Goal: Find specific page/section: Find specific page/section

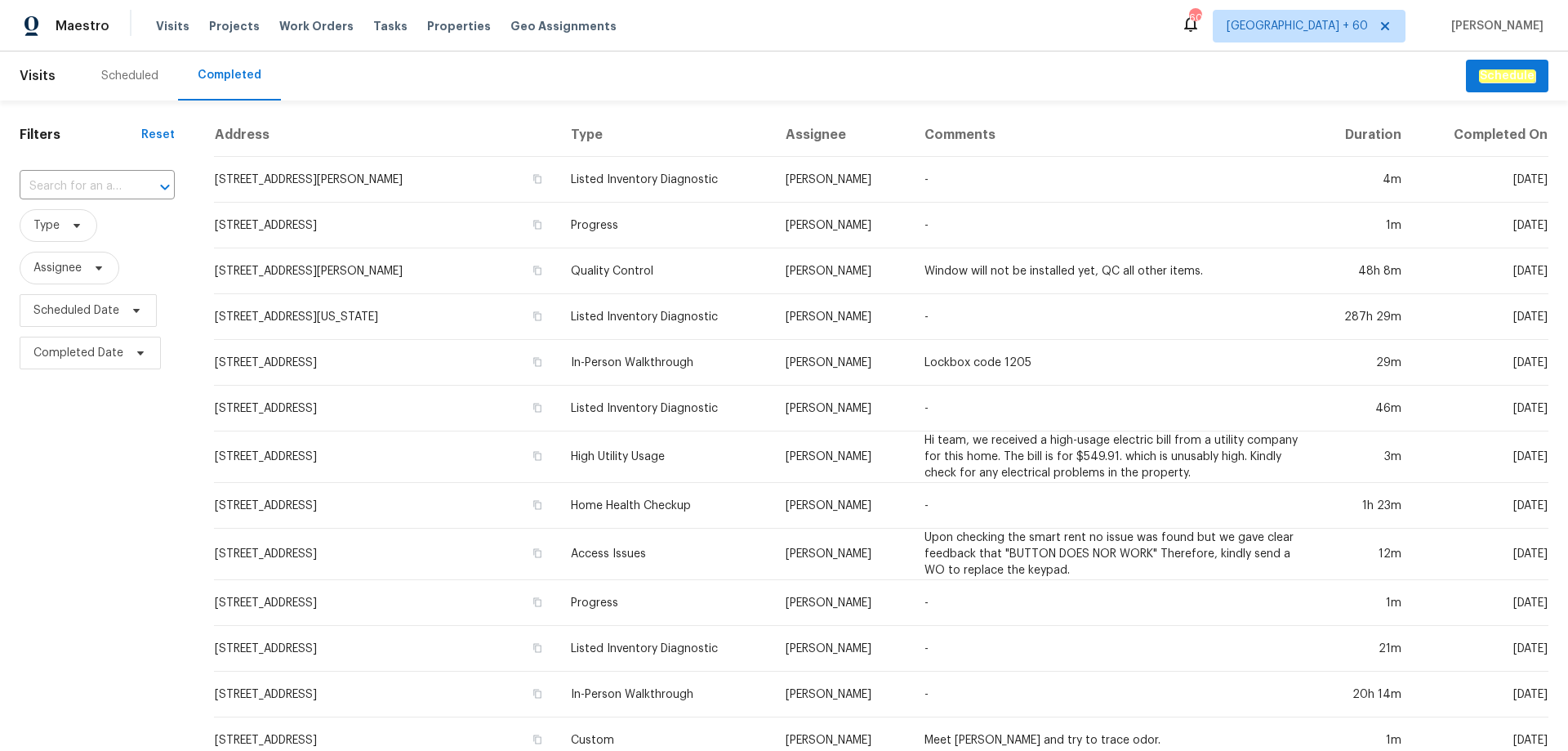
click at [88, 196] on input "text" at bounding box center [74, 186] width 110 height 25
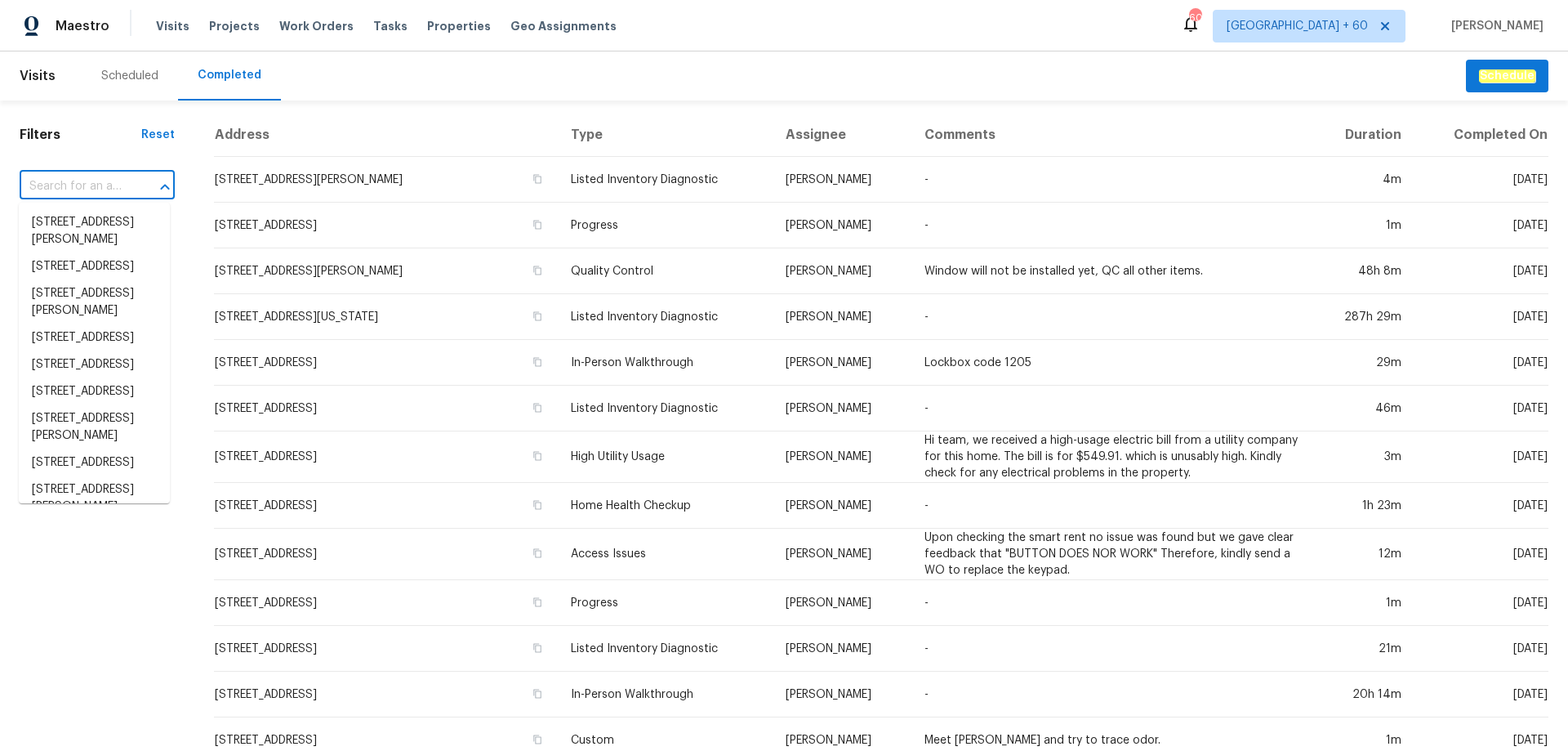
paste input "2007 Forget Me Not Ln, Wingate, NC 28174"
type input "2007 Forget Me Not Ln, Wingate, NC 28174"
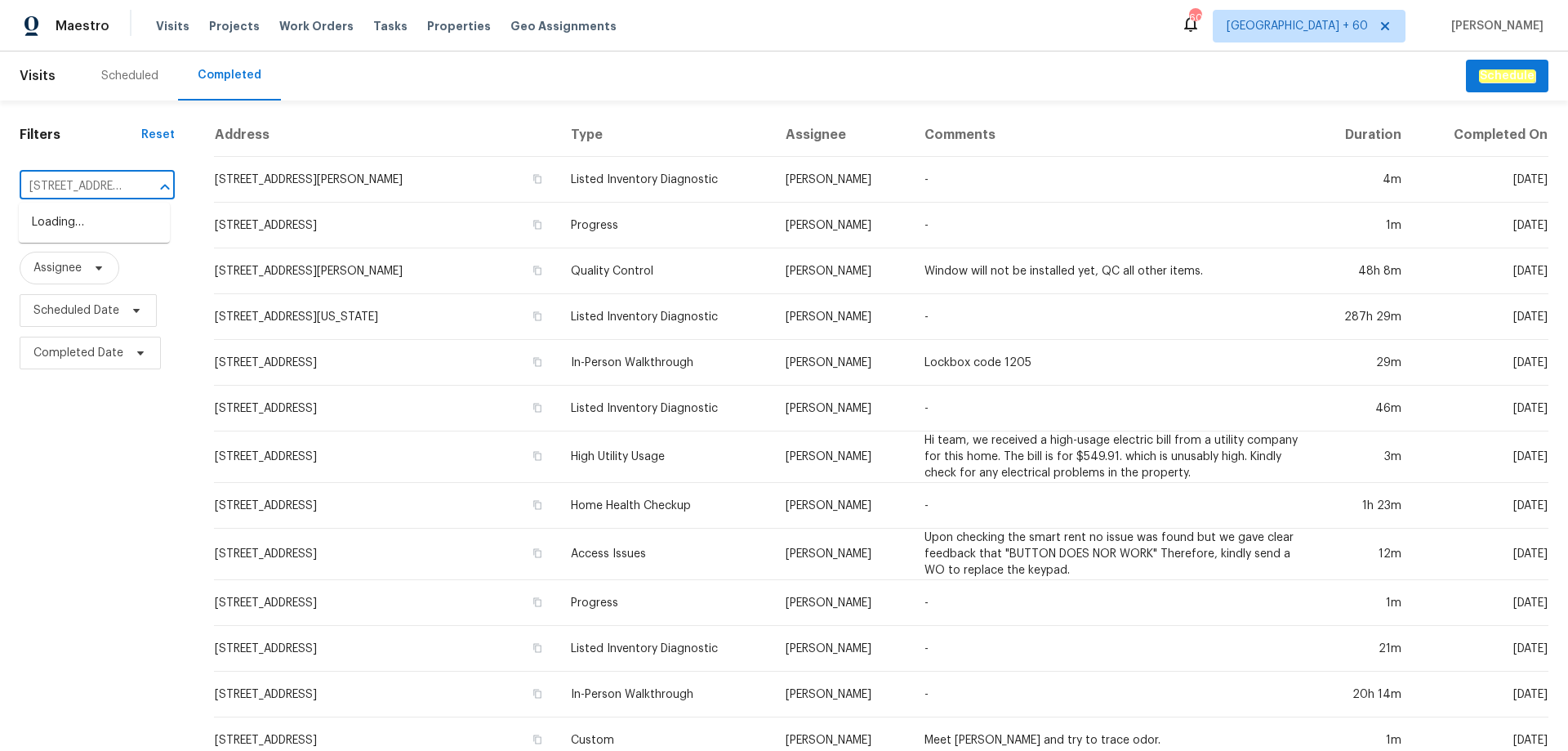
scroll to position [0, 133]
click at [91, 220] on li "2007 Forget Me Not Ln, Wingate, NC 28174" at bounding box center [94, 230] width 151 height 44
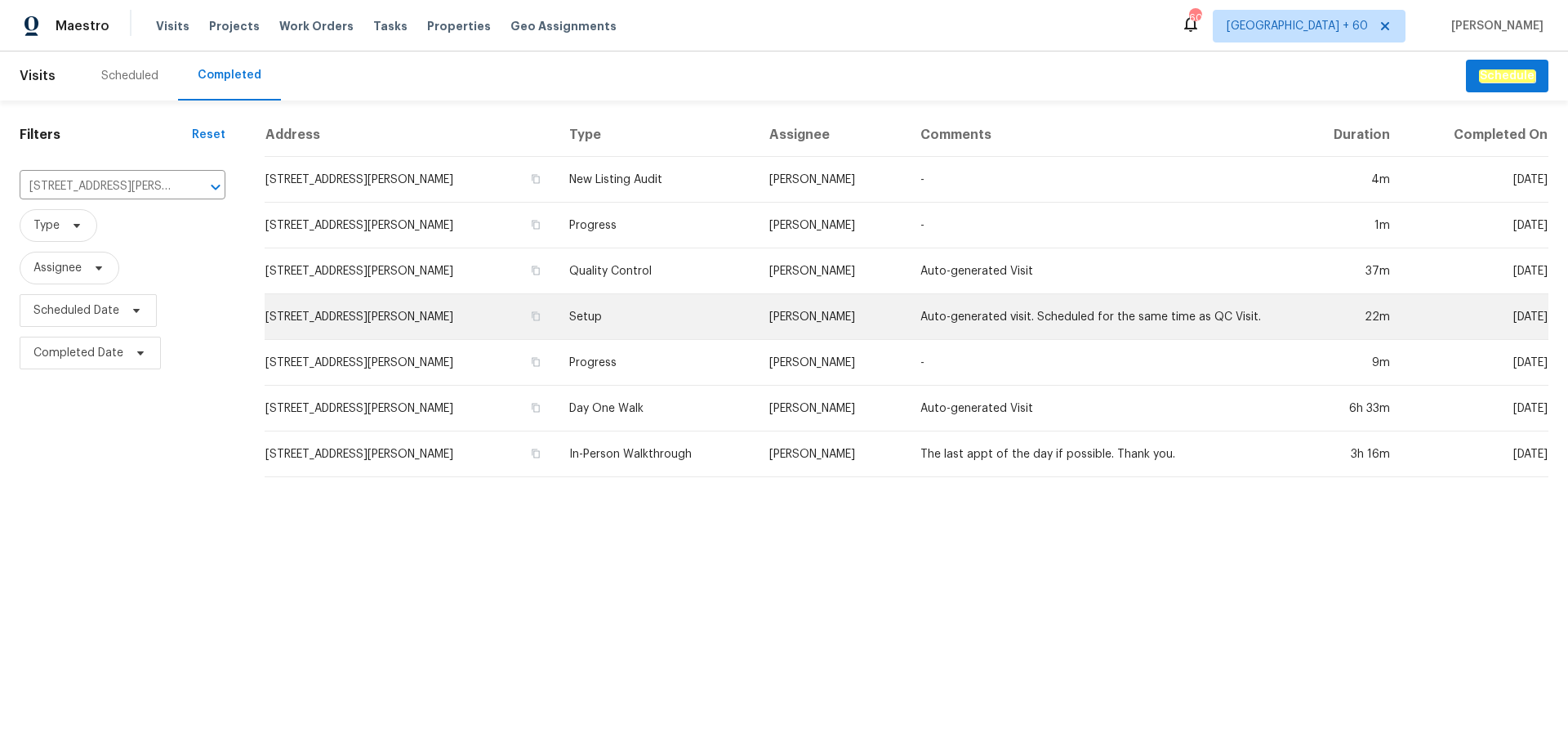
click at [661, 315] on td "Setup" at bounding box center [656, 317] width 200 height 46
click at [674, 317] on td "Setup" at bounding box center [656, 317] width 200 height 46
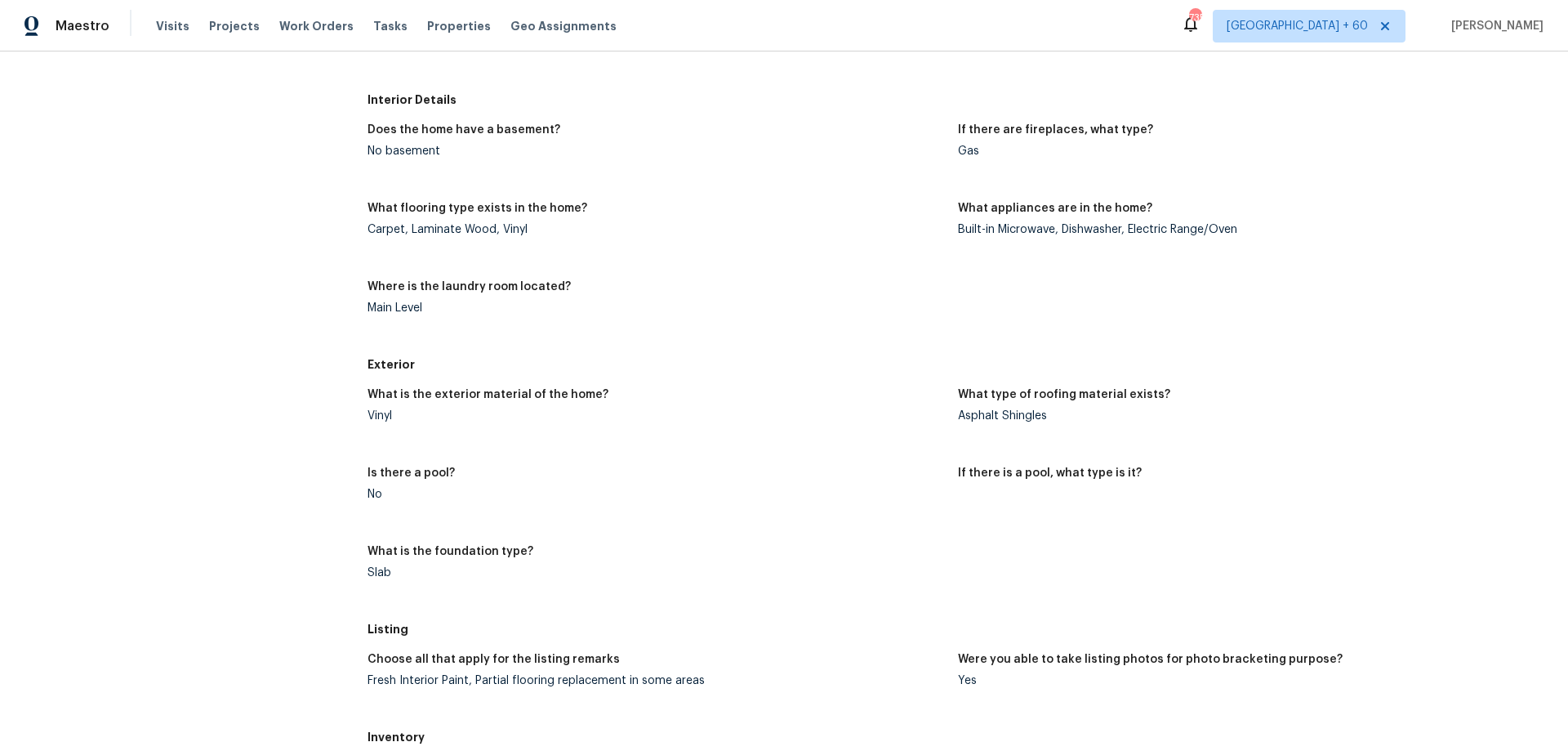
scroll to position [596, 0]
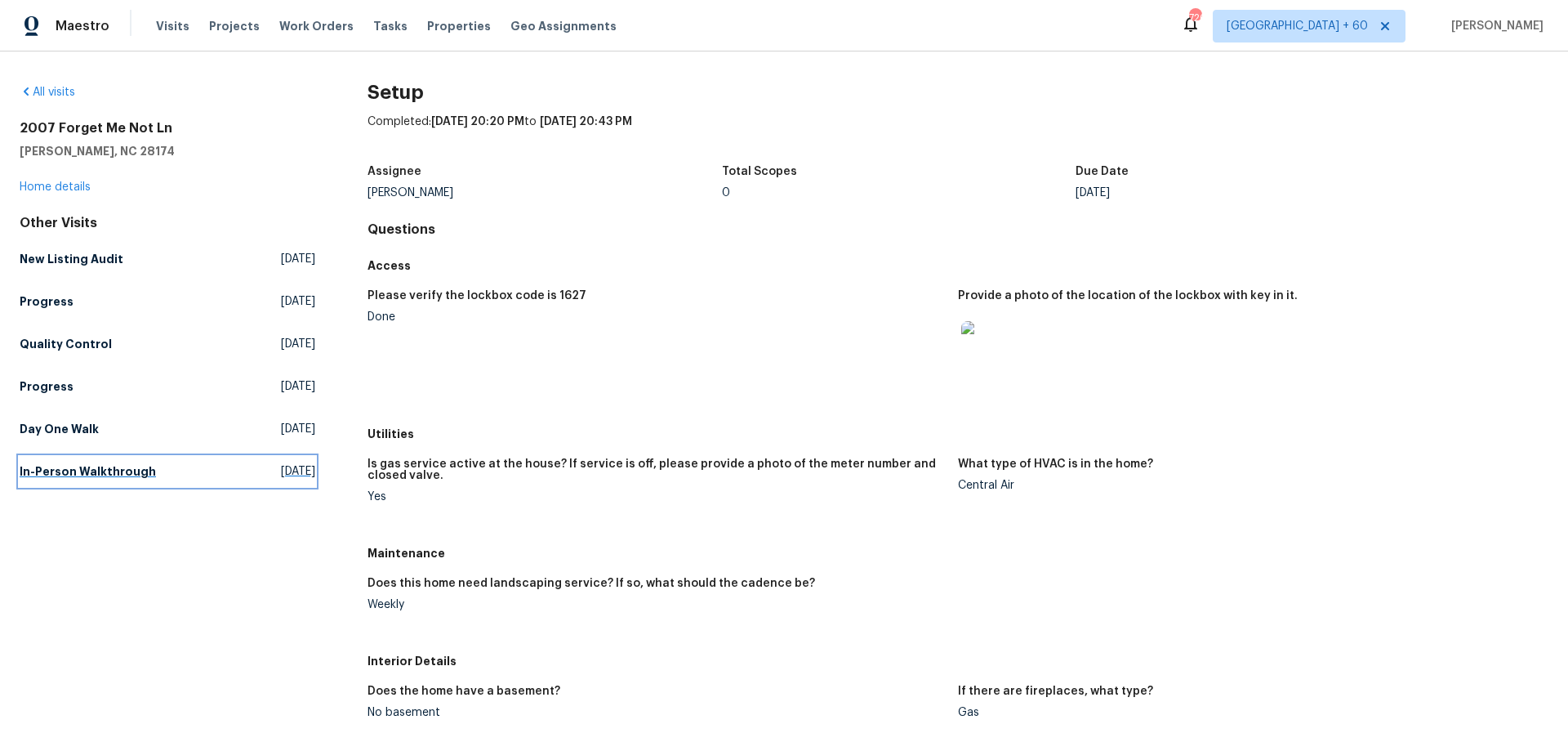
click at [82, 471] on h5 "In-Person Walkthrough" at bounding box center [88, 471] width 137 height 16
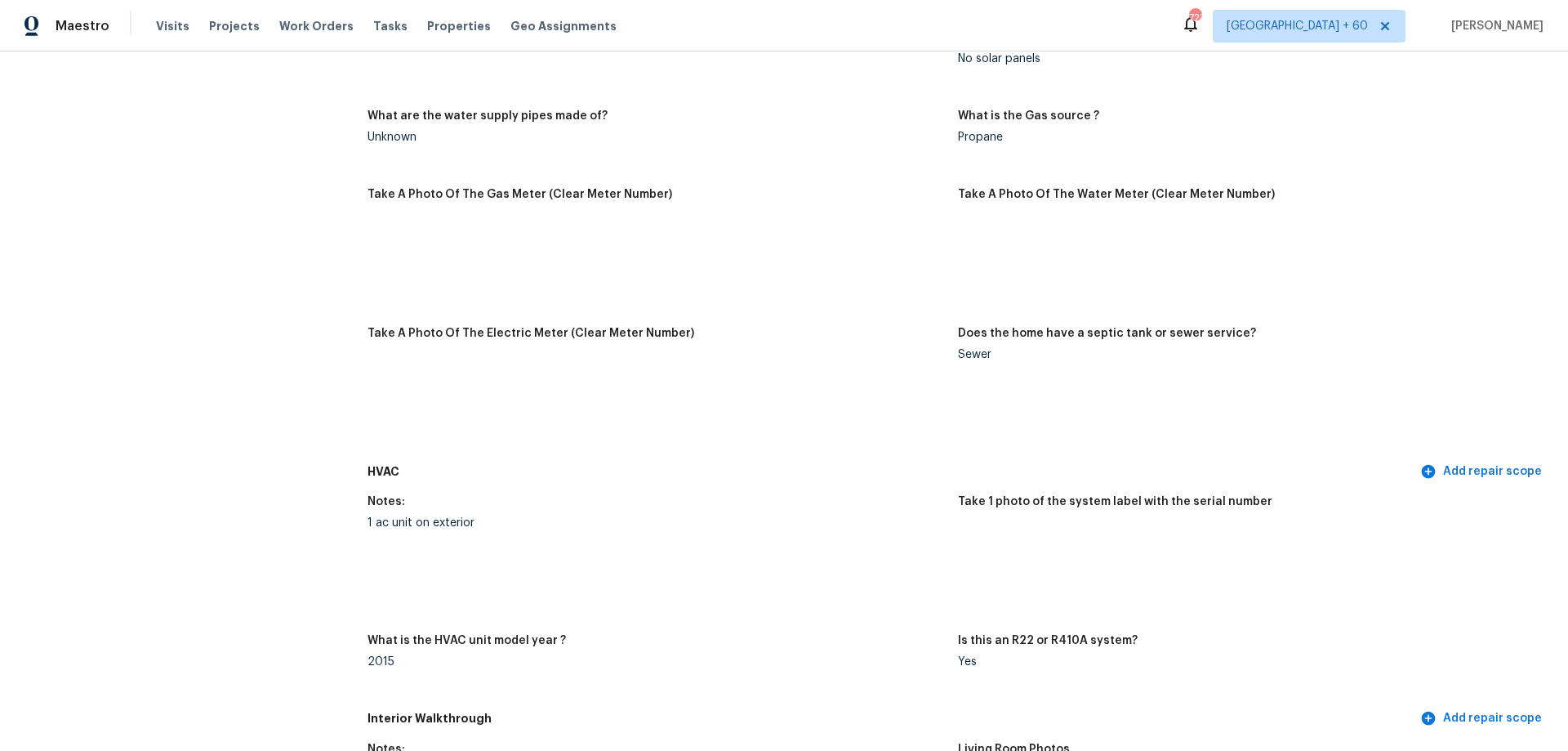
scroll to position [654, 0]
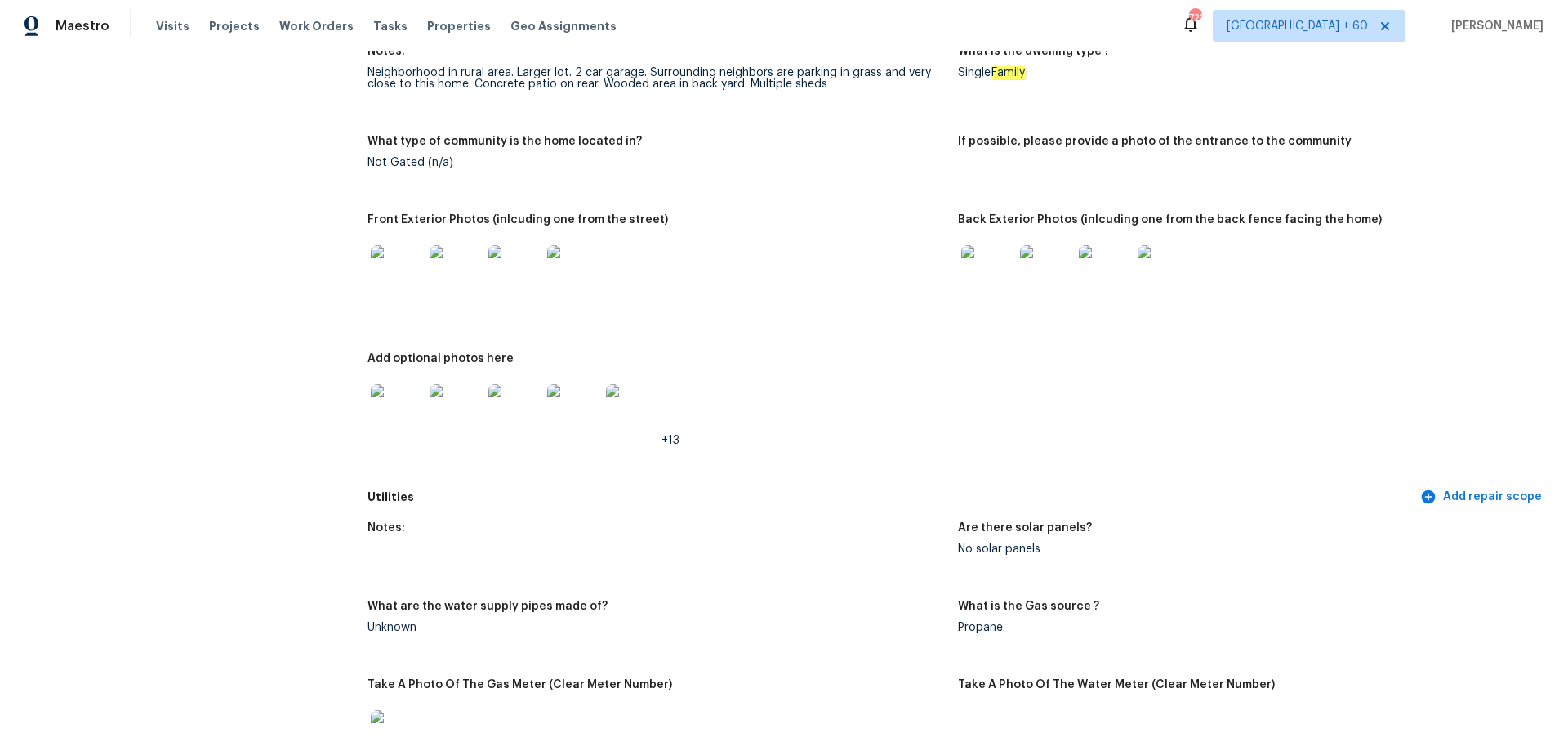
click at [993, 263] on img at bounding box center [988, 272] width 52 height 52
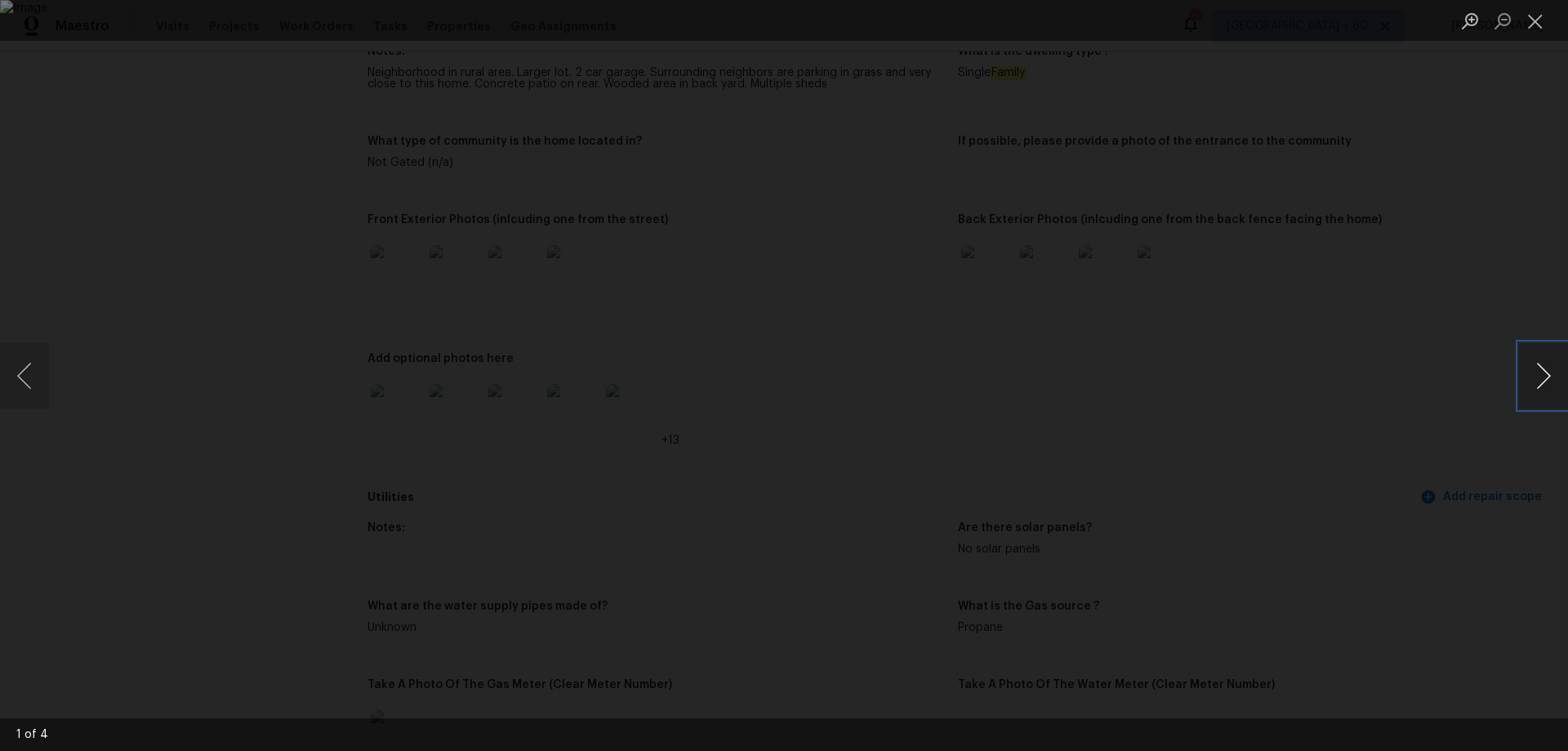
click at [1545, 372] on button "Next image" at bounding box center [1544, 376] width 49 height 66
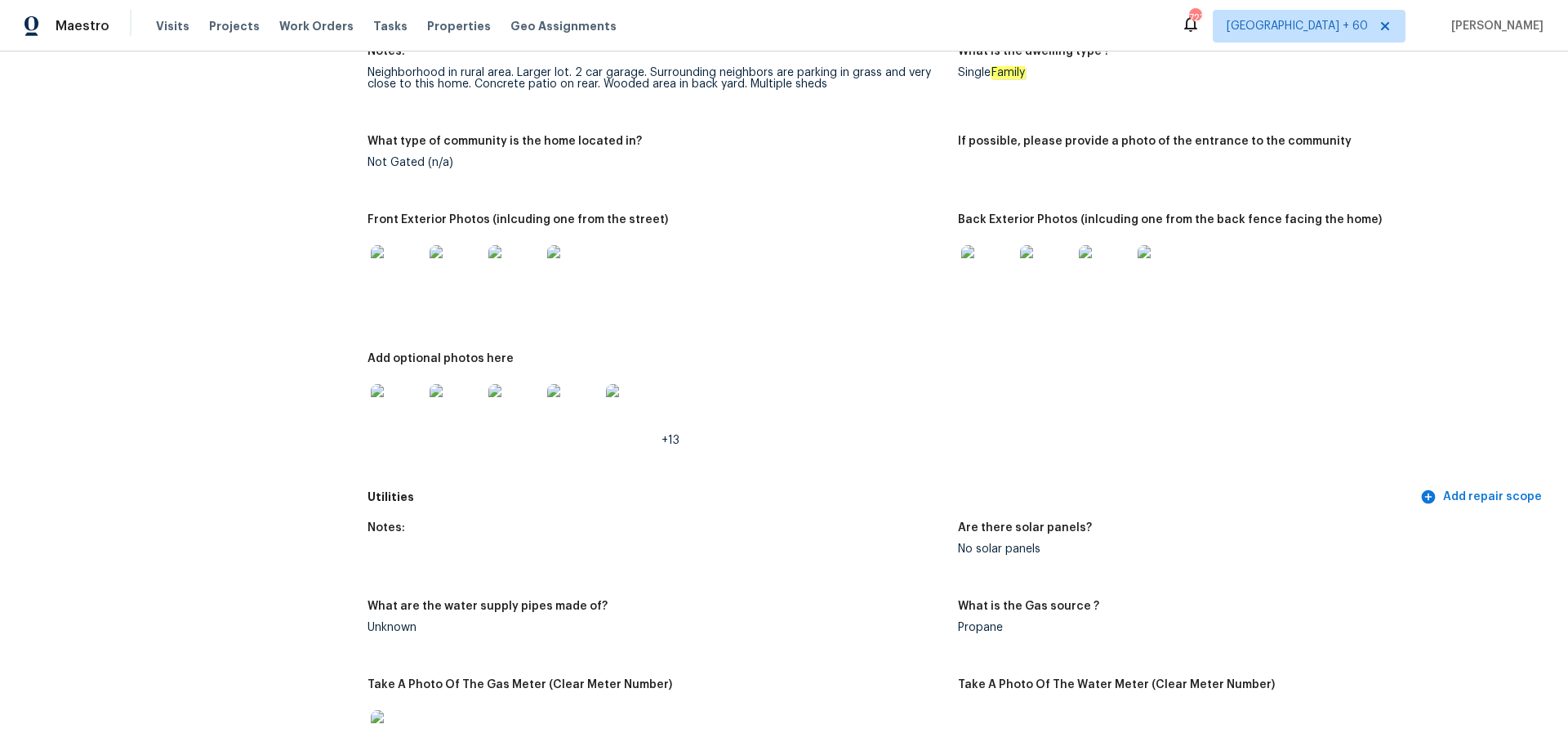
click at [392, 394] on img at bounding box center [397, 410] width 52 height 52
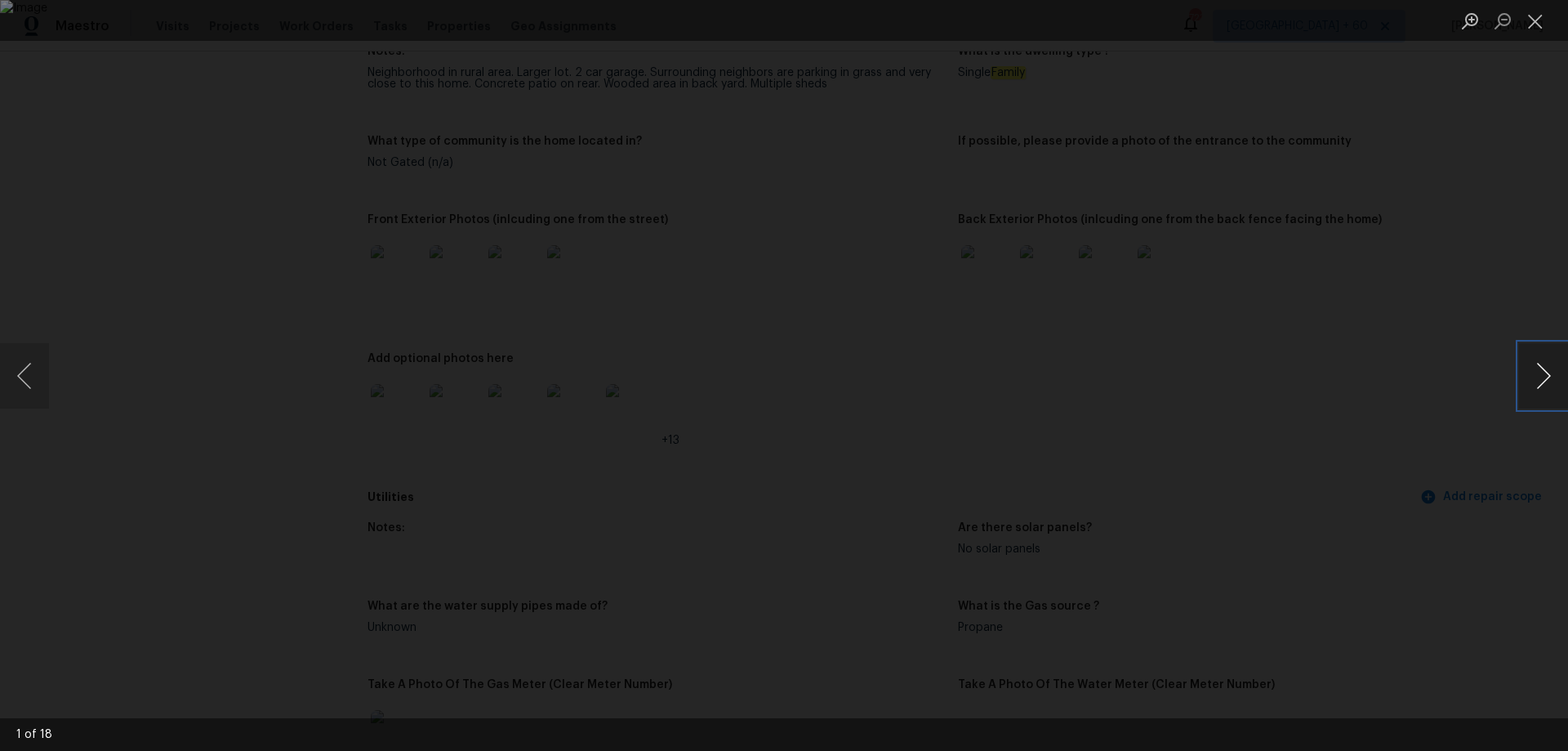
click at [1531, 395] on button "Next image" at bounding box center [1544, 376] width 49 height 66
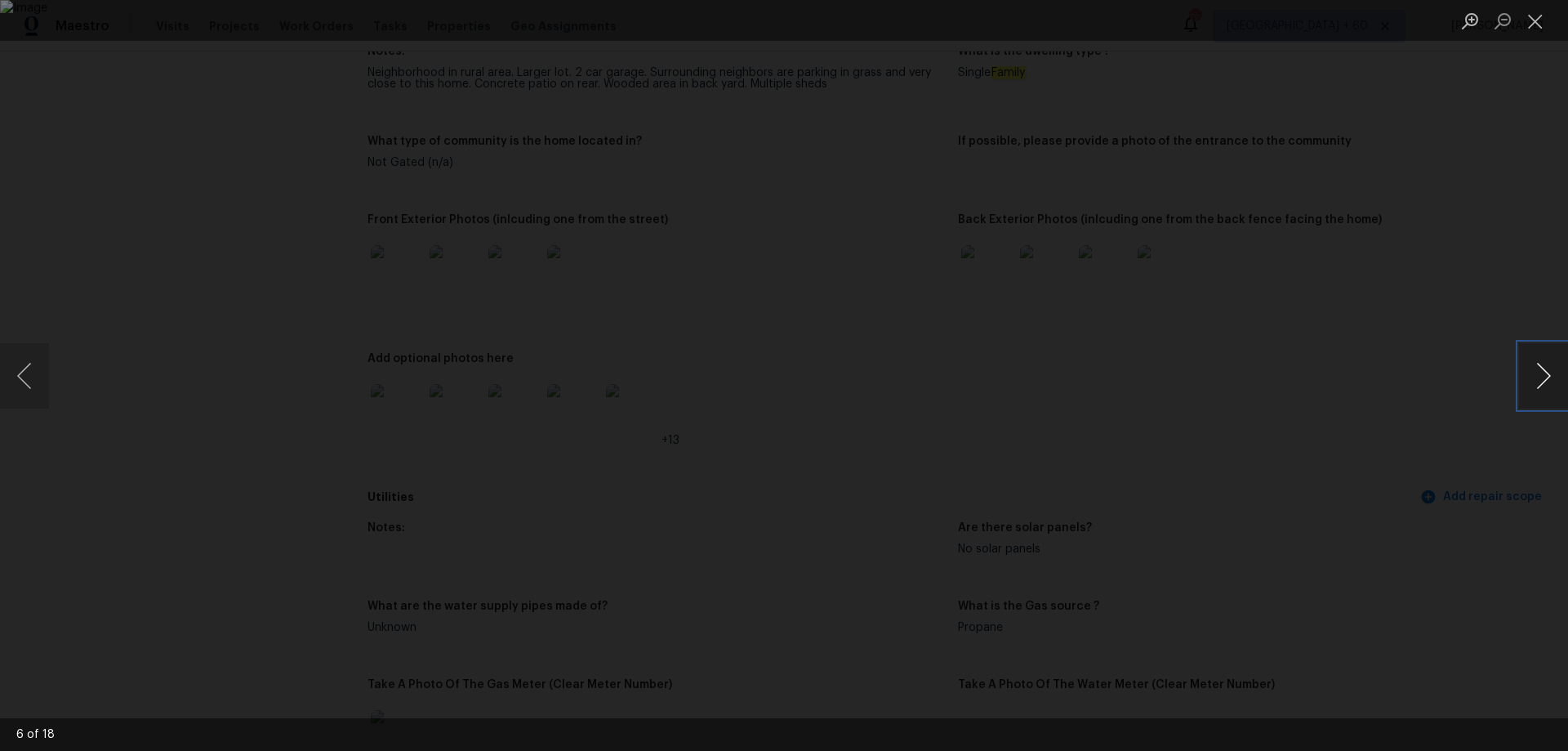
click at [1531, 395] on button "Next image" at bounding box center [1544, 376] width 49 height 66
click at [1531, 32] on button "Close lightbox" at bounding box center [1535, 21] width 33 height 29
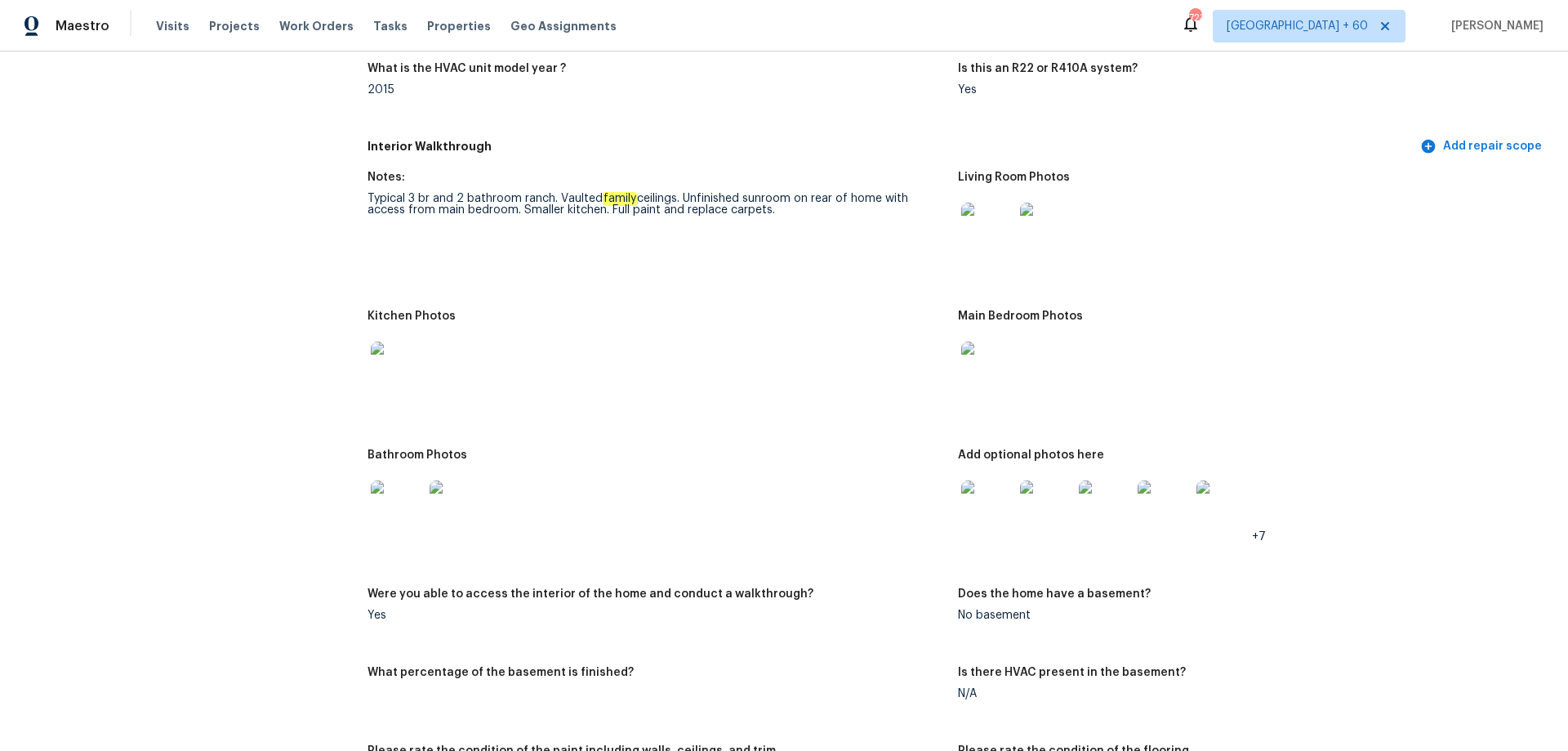
scroll to position [1798, 0]
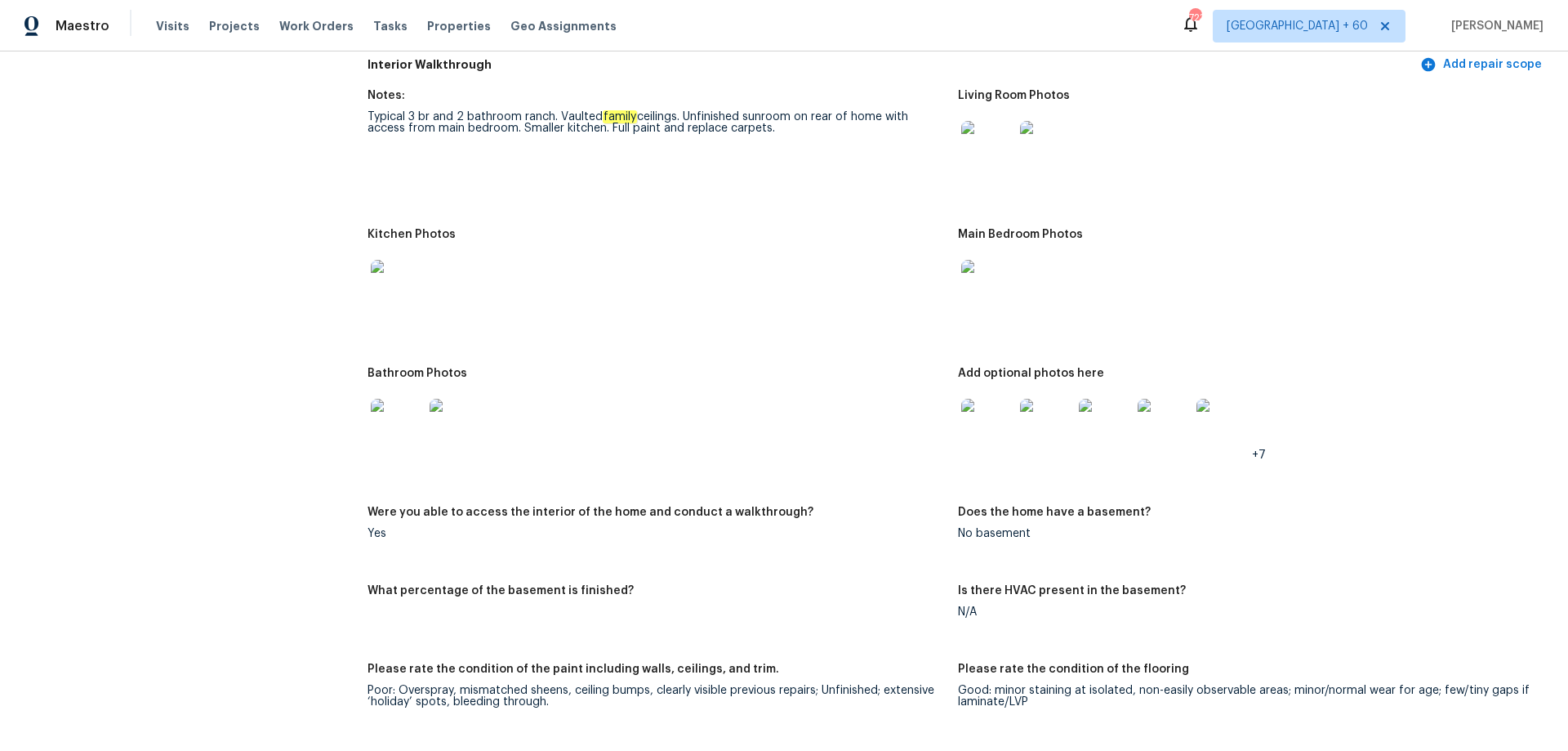
click at [969, 403] on img at bounding box center [988, 425] width 52 height 52
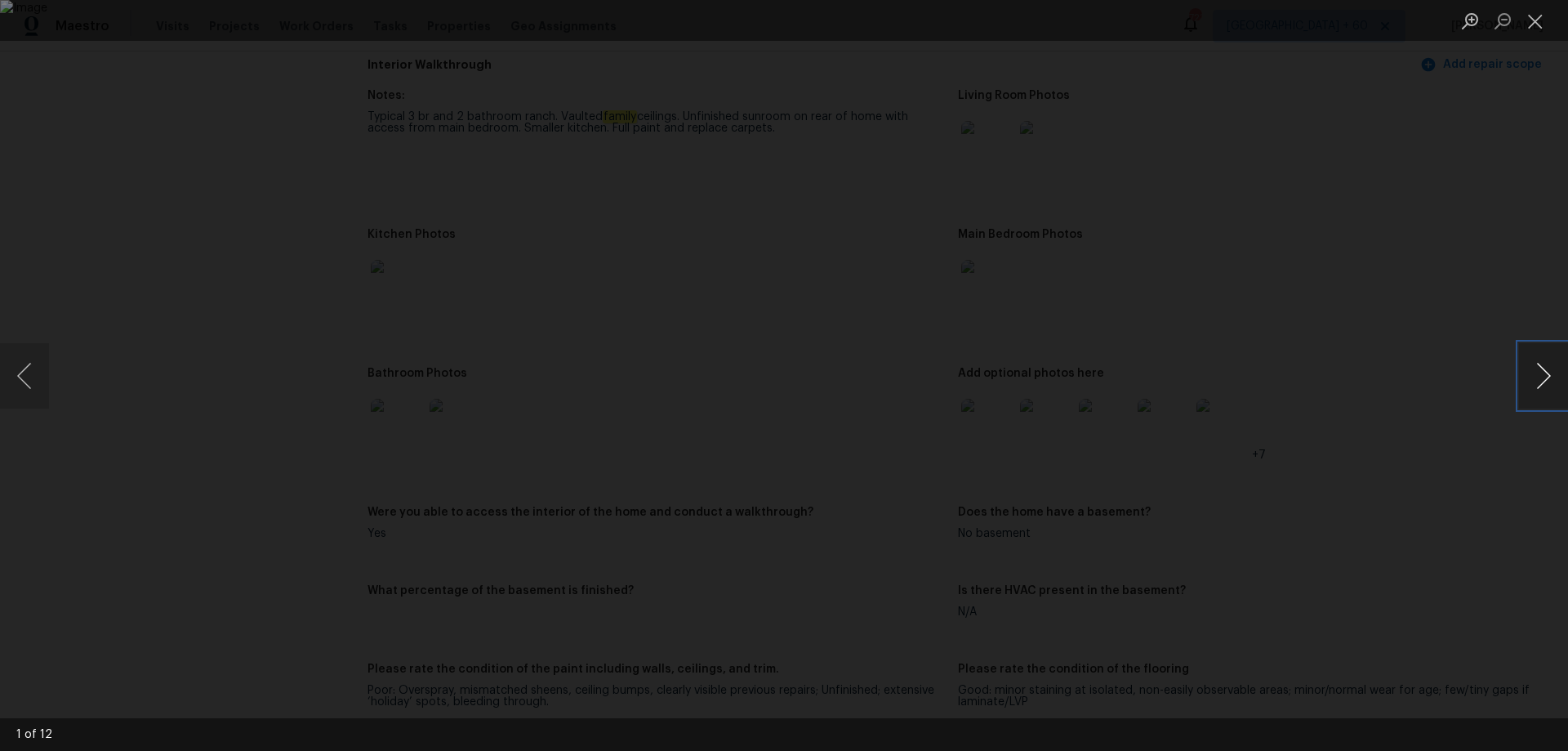
click at [1567, 365] on button "Next image" at bounding box center [1544, 376] width 49 height 66
click at [1564, 363] on button "Next image" at bounding box center [1544, 376] width 49 height 66
click at [1549, 372] on button "Next image" at bounding box center [1544, 376] width 49 height 66
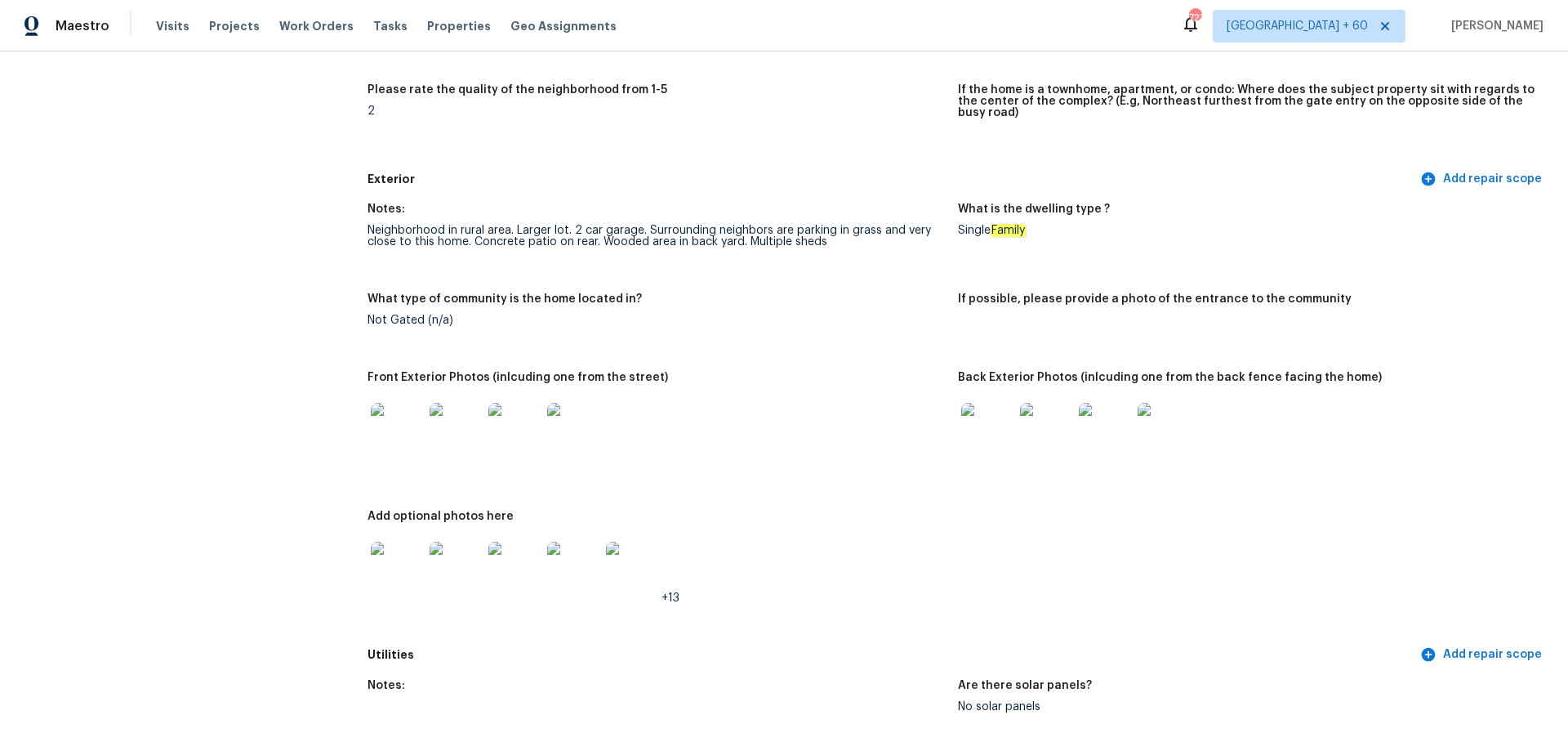
scroll to position [491, 0]
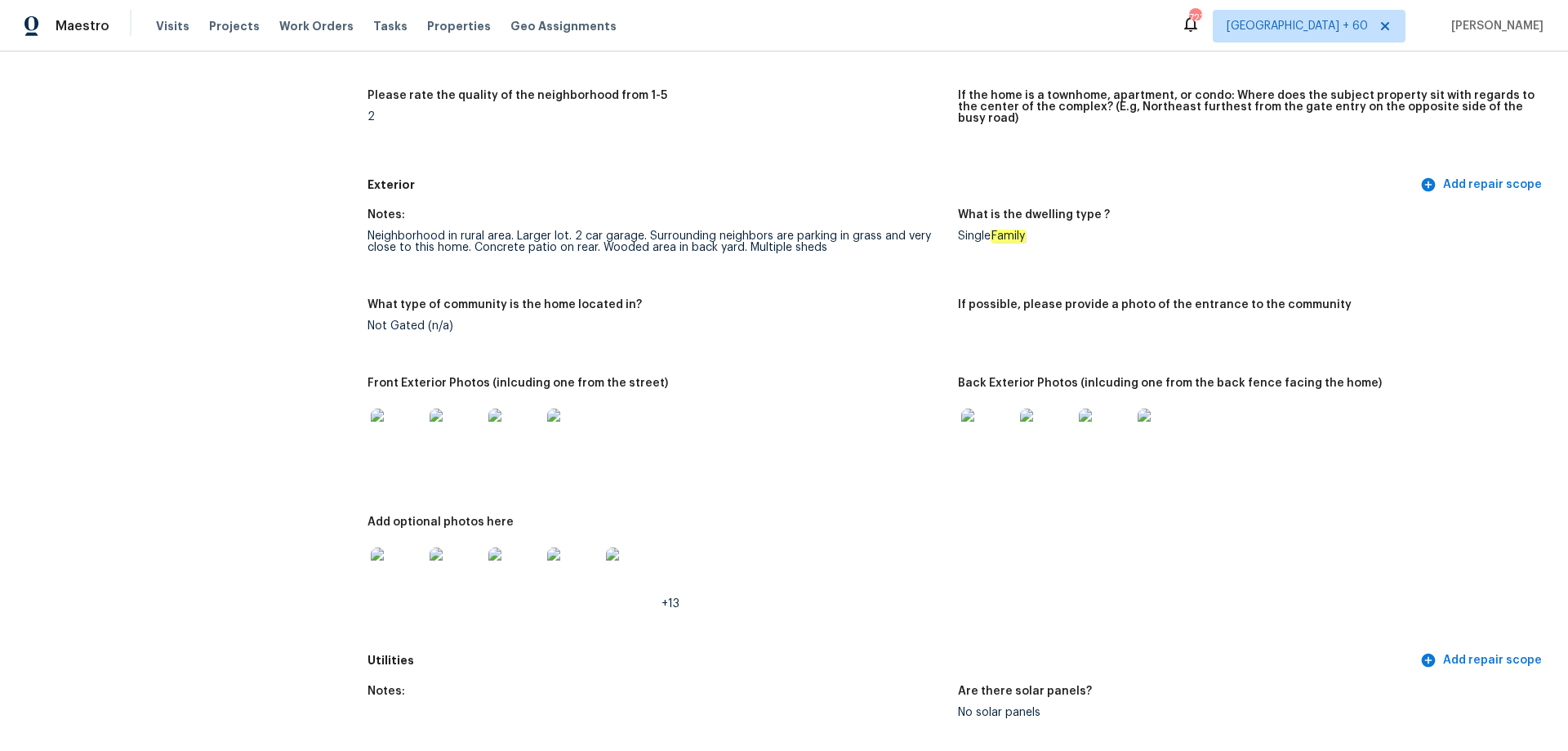
click at [964, 452] on div at bounding box center [988, 434] width 59 height 72
click at [969, 433] on img at bounding box center [988, 434] width 52 height 52
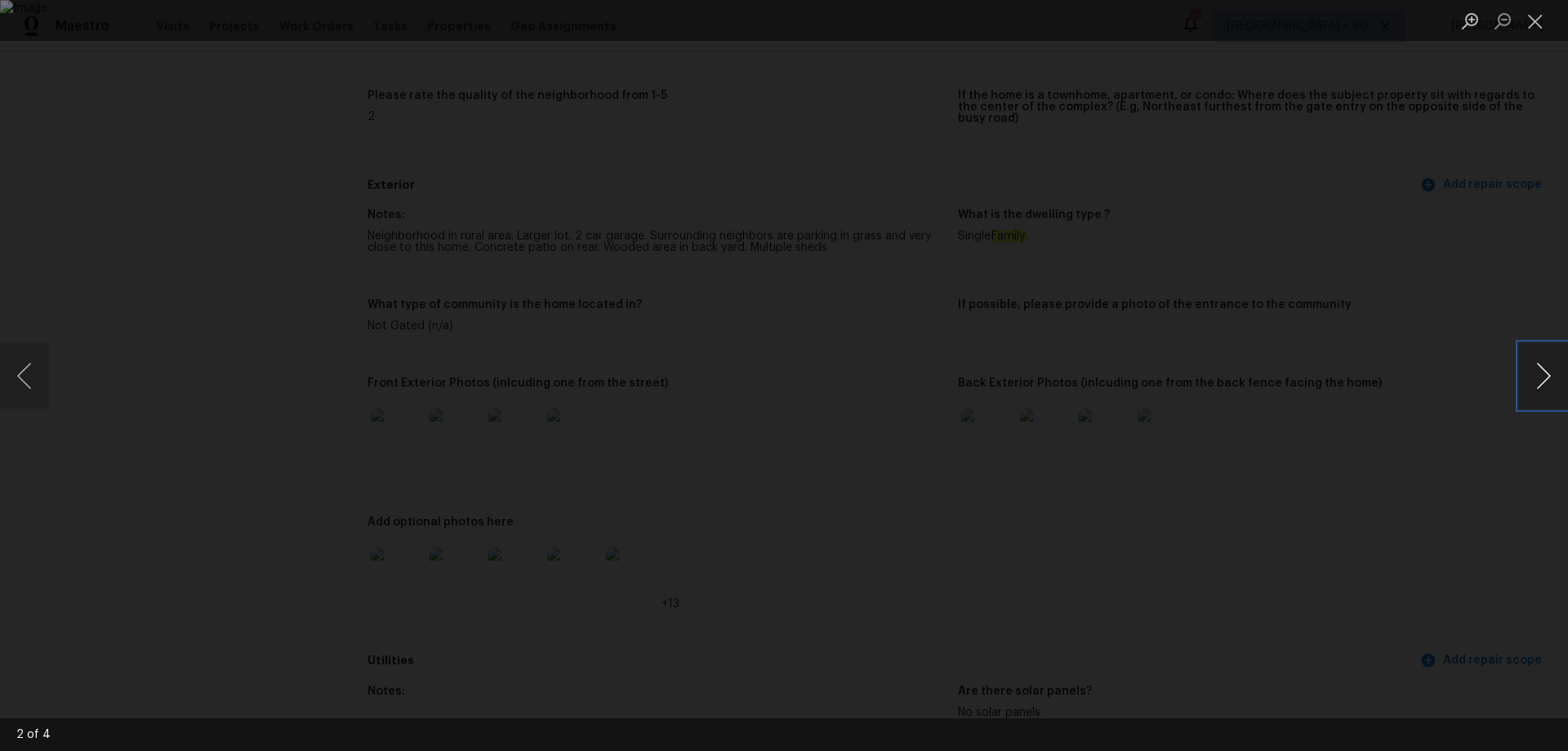
click at [1542, 392] on button "Next image" at bounding box center [1544, 376] width 49 height 66
